Goal: Task Accomplishment & Management: Use online tool/utility

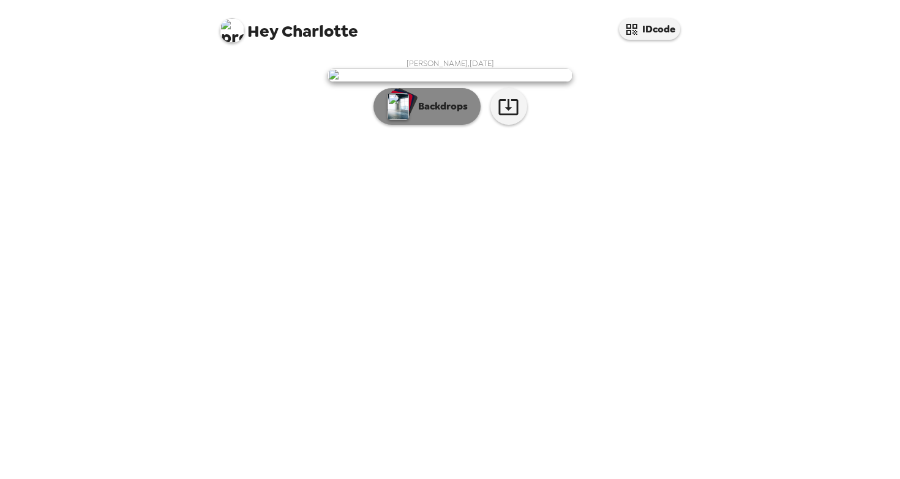
click at [440, 114] on p "Backdrops" at bounding box center [440, 106] width 56 height 15
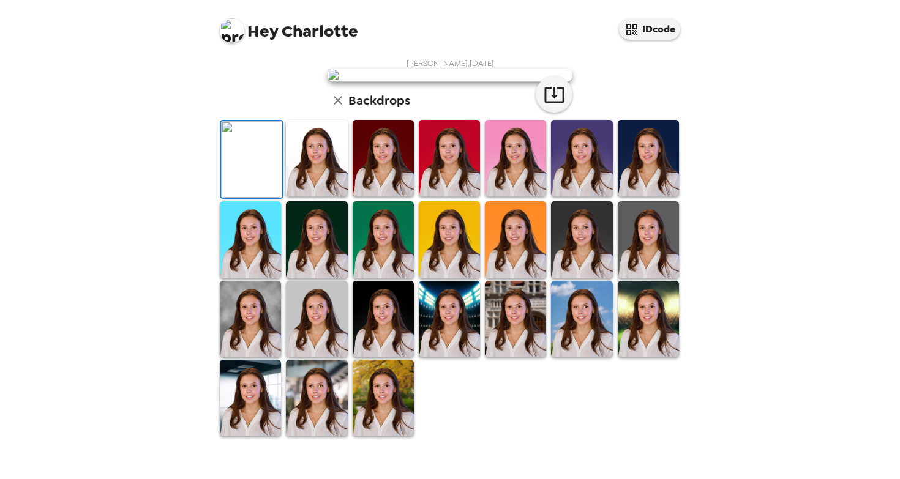
scroll to position [155, 0]
click at [634, 197] on img at bounding box center [648, 158] width 61 height 77
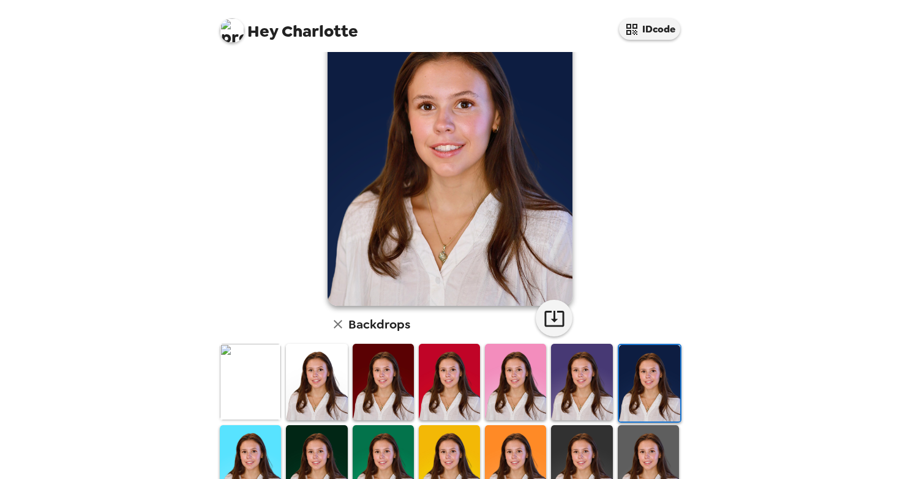
scroll to position [67, 0]
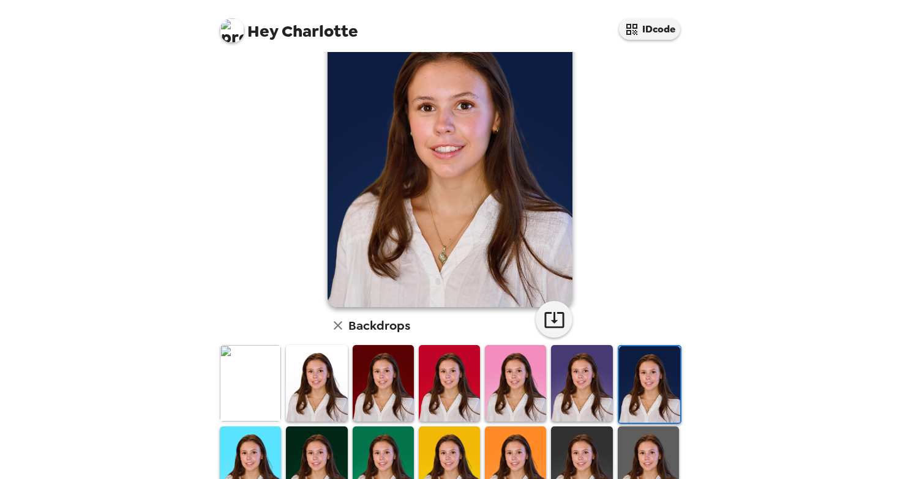
click at [587, 371] on img at bounding box center [581, 383] width 61 height 77
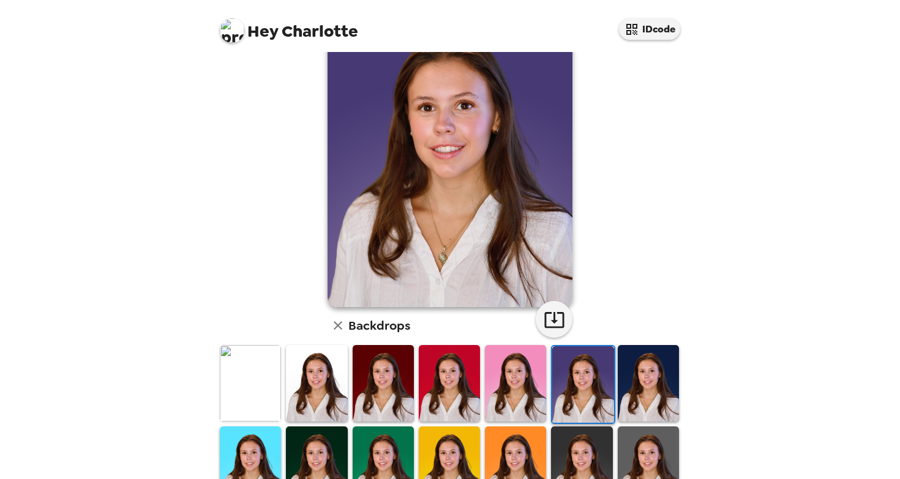
click at [518, 385] on img at bounding box center [515, 383] width 61 height 77
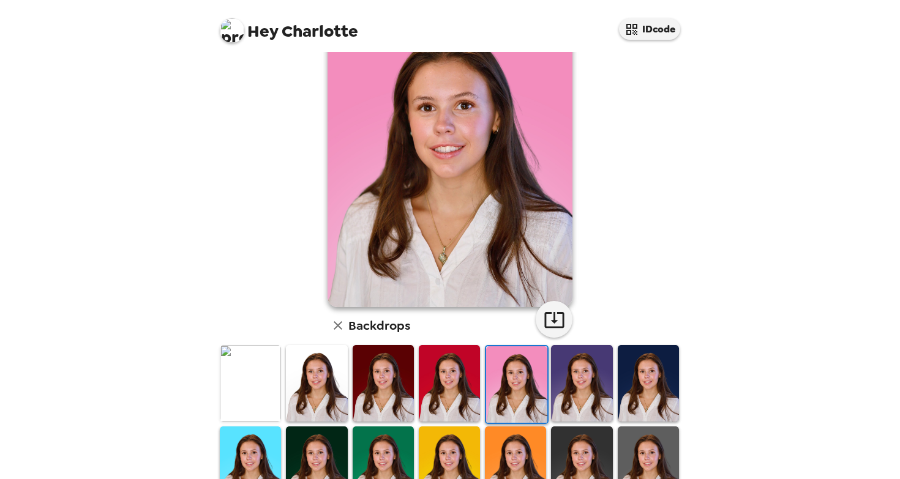
click at [442, 407] on img at bounding box center [449, 383] width 61 height 77
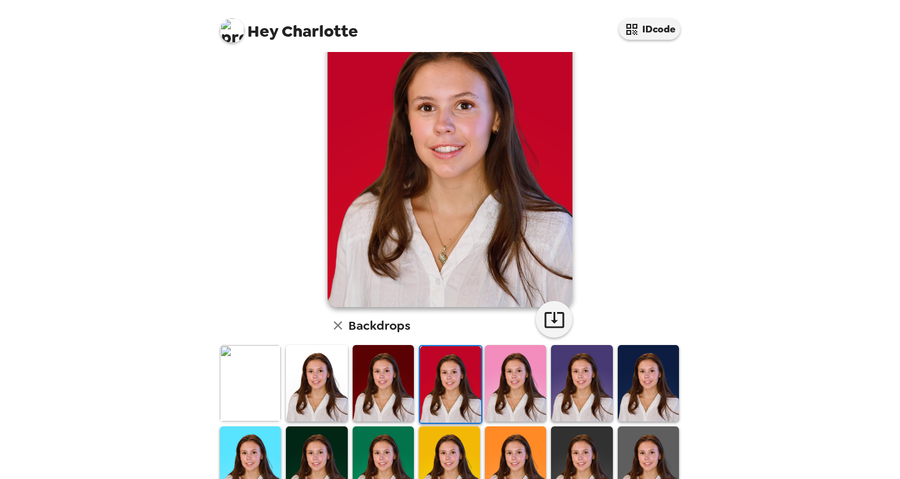
click at [341, 402] on img at bounding box center [316, 383] width 61 height 77
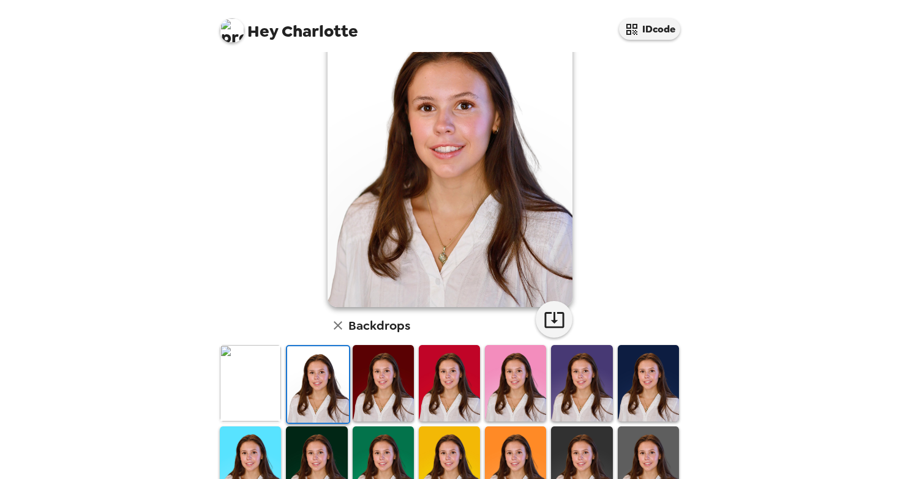
click at [315, 400] on img at bounding box center [317, 385] width 61 height 77
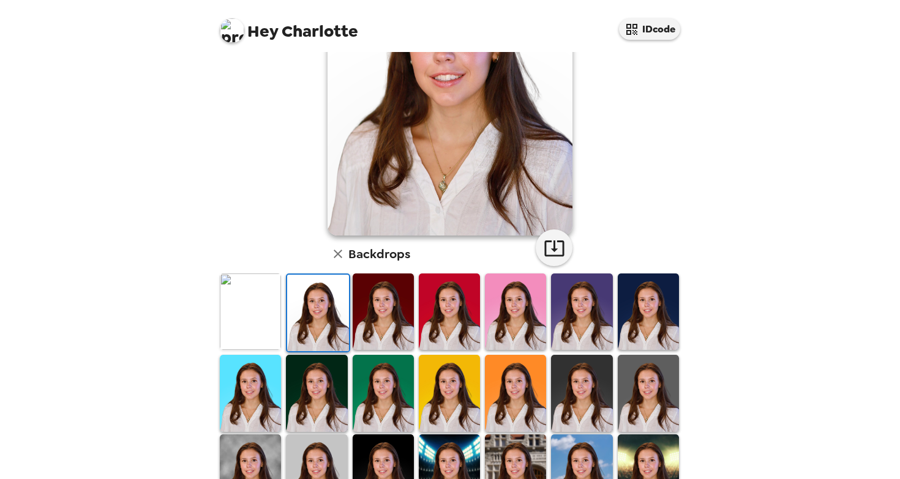
scroll to position [246, 0]
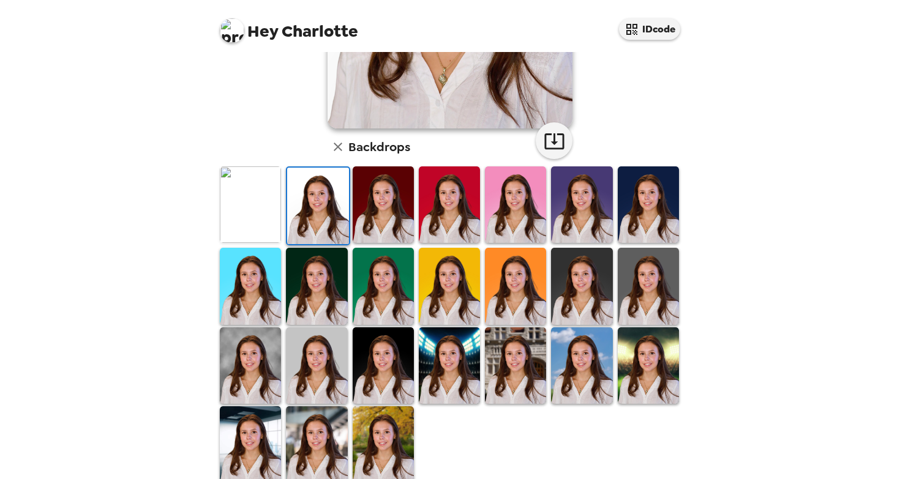
click at [315, 284] on img at bounding box center [316, 286] width 61 height 77
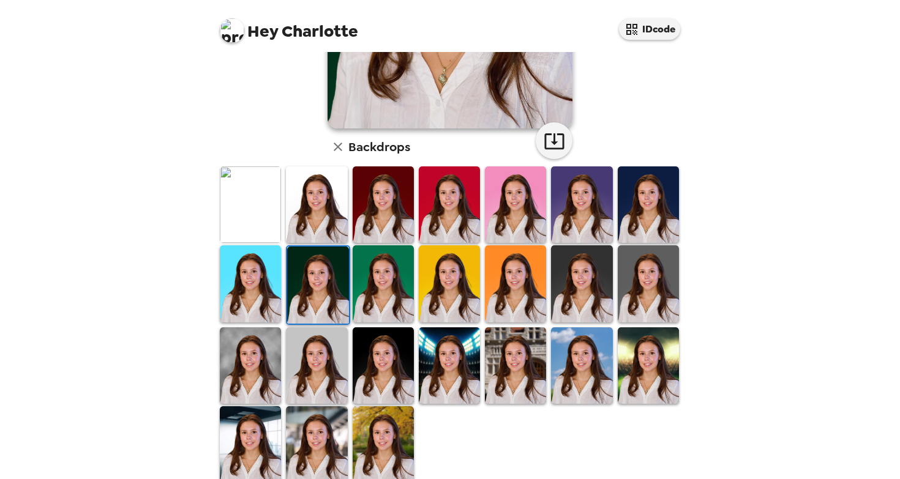
click at [353, 362] on img at bounding box center [383, 366] width 61 height 77
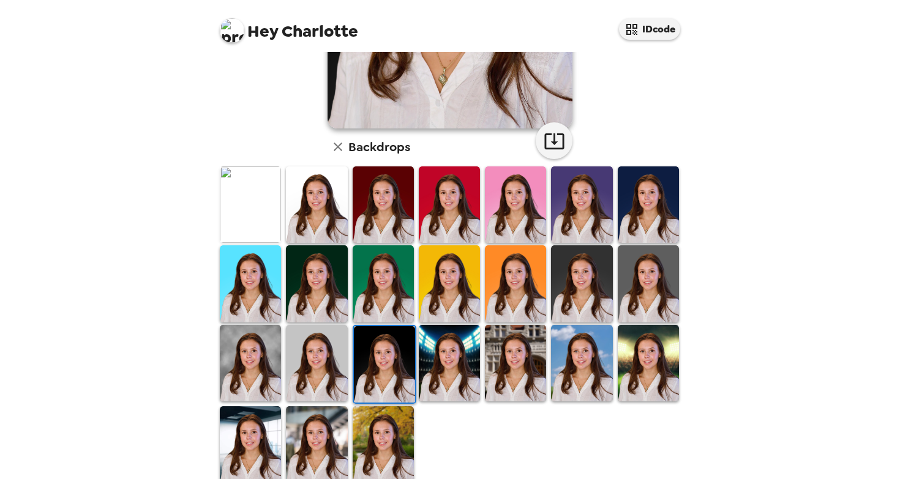
click at [456, 368] on img at bounding box center [449, 363] width 61 height 77
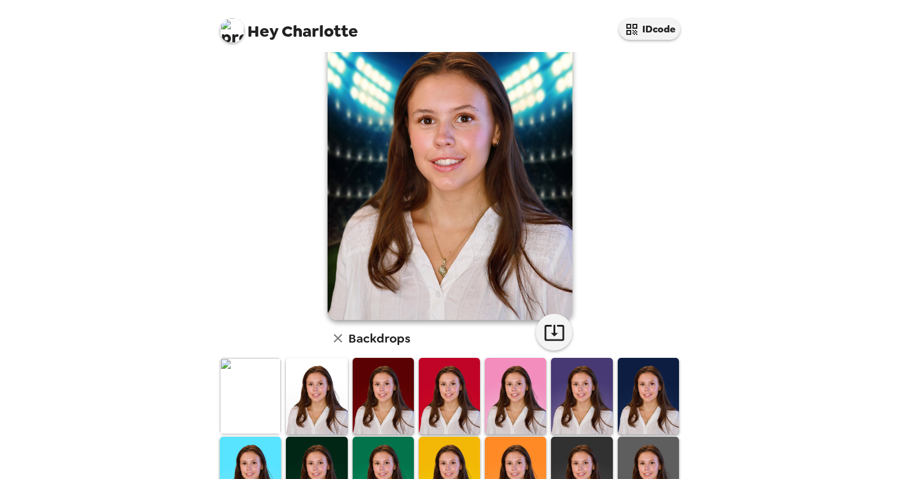
scroll to position [228, 0]
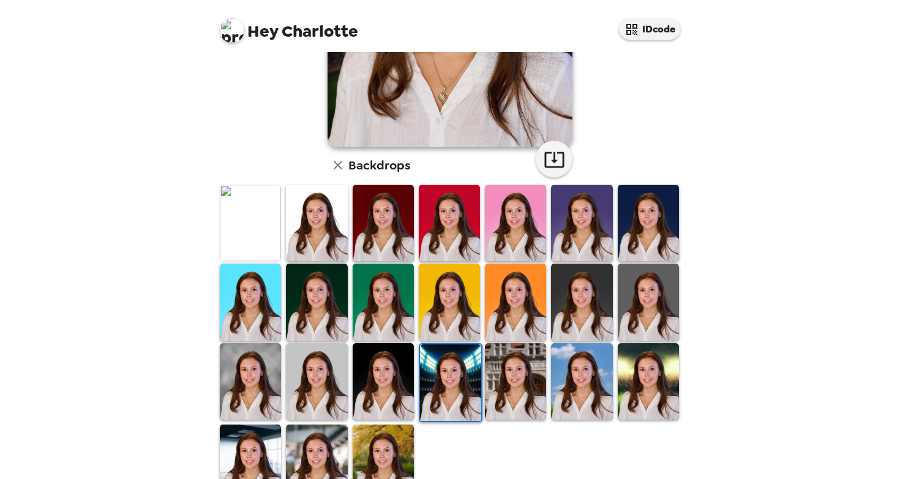
click at [502, 391] on img at bounding box center [515, 382] width 61 height 77
